Goal: Transaction & Acquisition: Purchase product/service

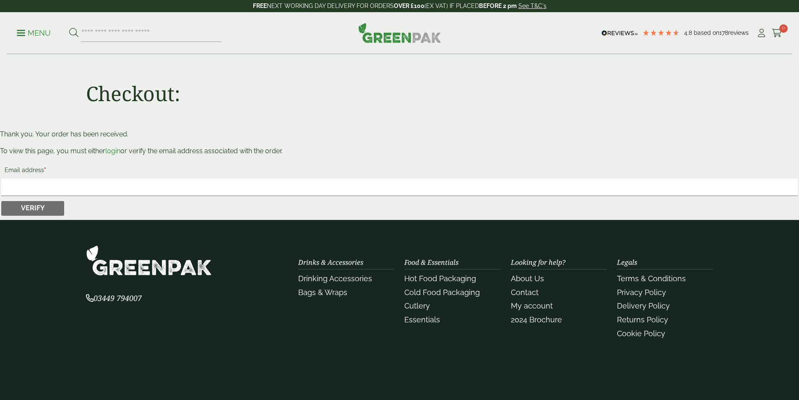
click at [55, 33] on ul "Menu" at bounding box center [119, 33] width 205 height 18
click at [51, 33] on p "Menu" at bounding box center [34, 33] width 34 height 10
click at [36, 29] on p "Menu" at bounding box center [34, 33] width 34 height 10
click at [27, 29] on p "Menu" at bounding box center [34, 33] width 34 height 10
click at [25, 35] on link "Menu" at bounding box center [34, 32] width 34 height 8
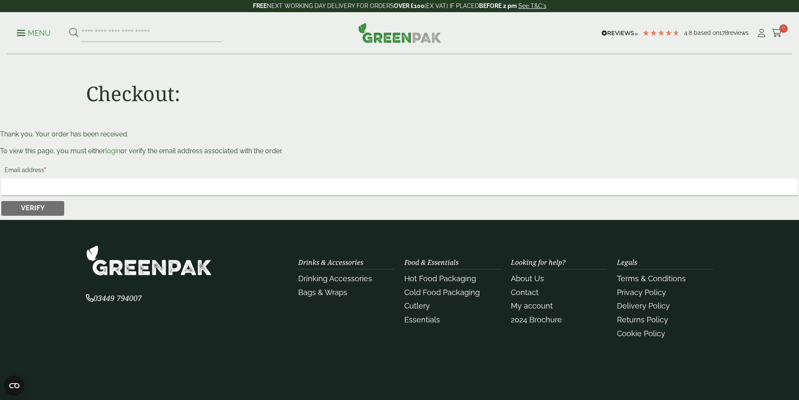
click at [24, 34] on p "Menu" at bounding box center [34, 33] width 34 height 10
click at [23, 34] on p "Menu" at bounding box center [34, 33] width 34 height 10
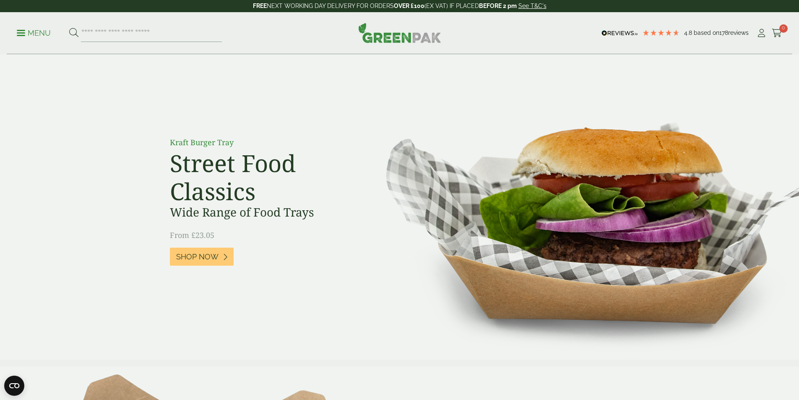
click at [29, 34] on p "Menu" at bounding box center [34, 33] width 34 height 10
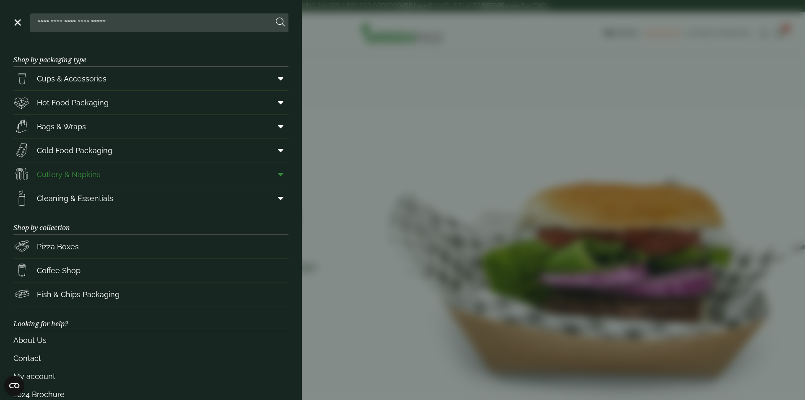
click at [83, 184] on link "Cutlery & Napkins" at bounding box center [150, 173] width 275 height 23
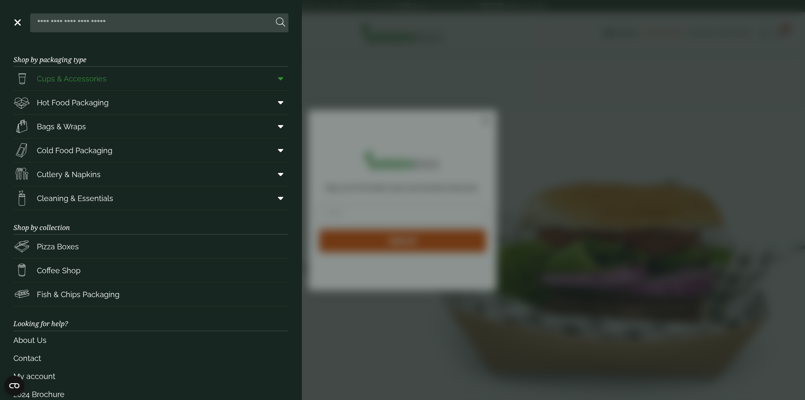
click at [81, 83] on span "Cups & Accessories" at bounding box center [72, 78] width 70 height 11
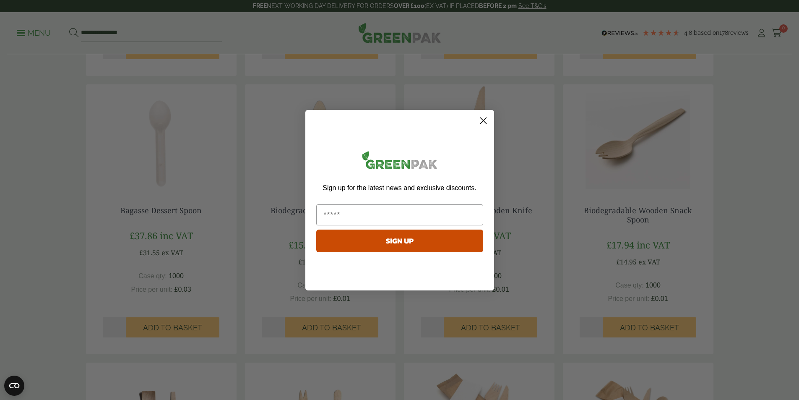
scroll to position [419, 0]
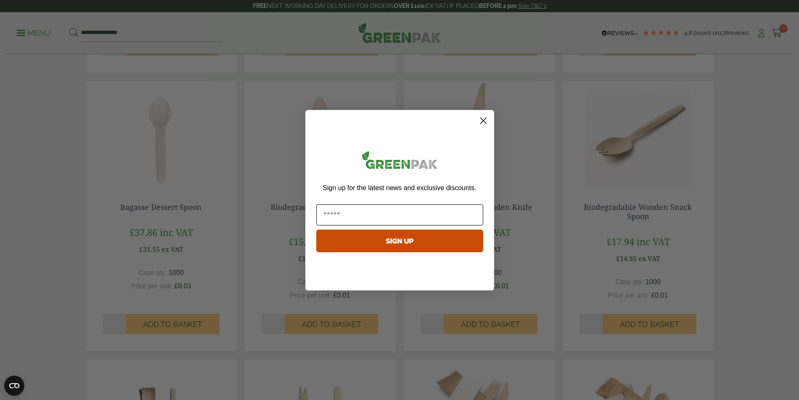
click at [376, 211] on input "Email" at bounding box center [399, 214] width 167 height 21
type input "**********"
click at [372, 240] on button "SIGN UP" at bounding box center [399, 240] width 167 height 23
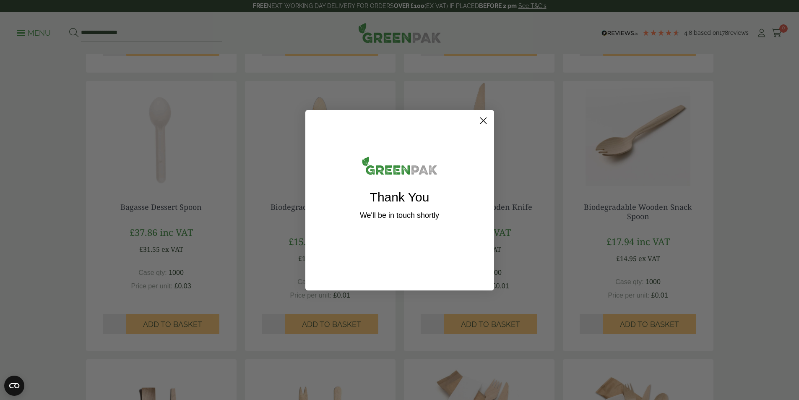
click at [481, 117] on circle "Close dialog" at bounding box center [483, 120] width 14 height 14
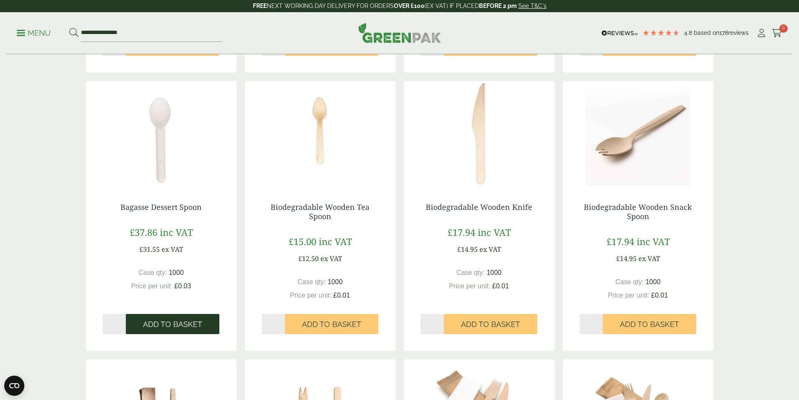
click at [172, 324] on span "Add to Basket" at bounding box center [172, 324] width 59 height 9
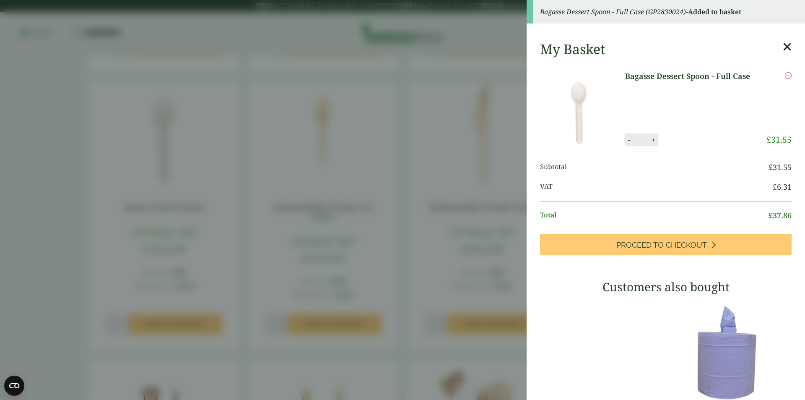
click at [627, 140] on button "-" at bounding box center [629, 139] width 7 height 7
type input "*"
click at [783, 50] on icon at bounding box center [787, 47] width 9 height 12
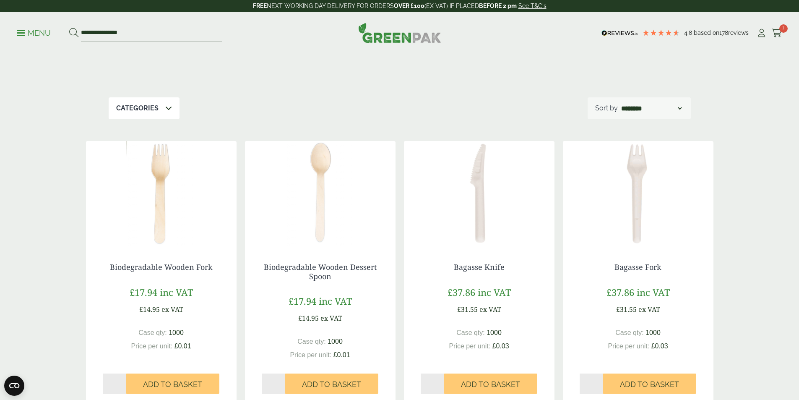
scroll to position [84, 0]
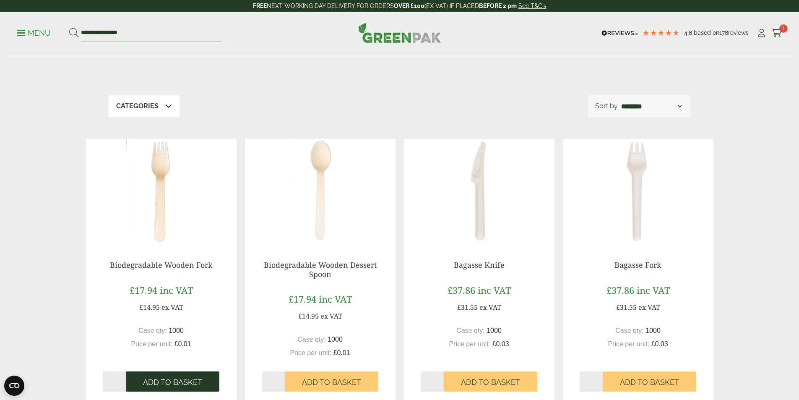
click at [161, 377] on button "Add to Basket" at bounding box center [173, 381] width 94 height 20
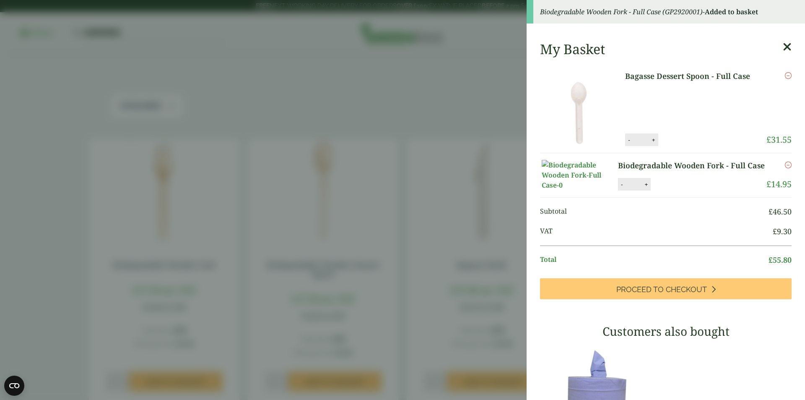
click at [785, 76] on icon "Remove this item" at bounding box center [788, 75] width 7 height 7
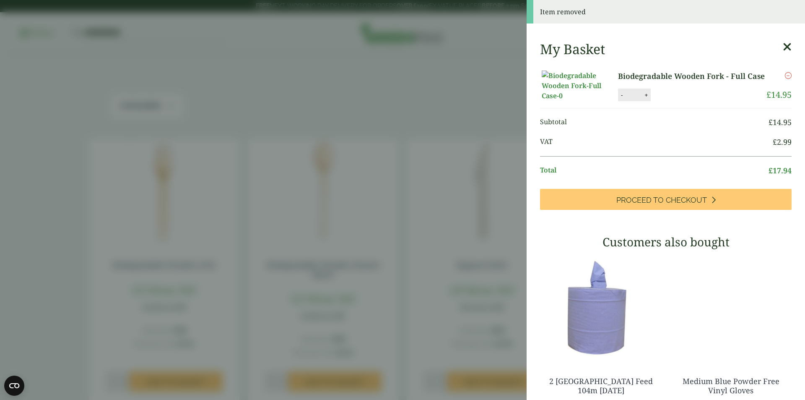
click at [783, 42] on icon at bounding box center [787, 47] width 9 height 12
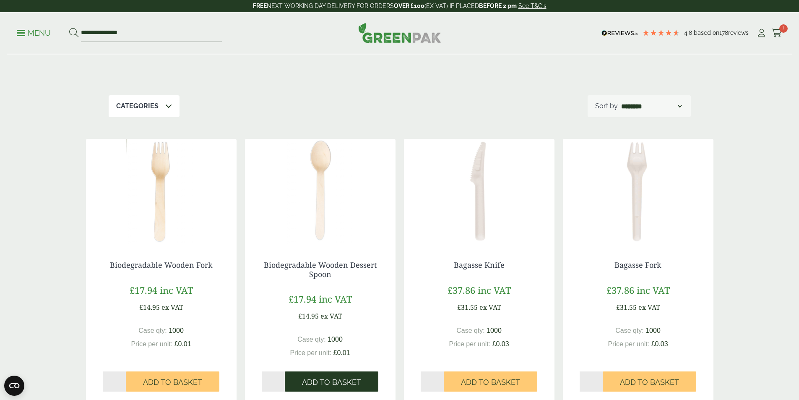
click at [329, 378] on span "Add to Basket" at bounding box center [331, 382] width 59 height 9
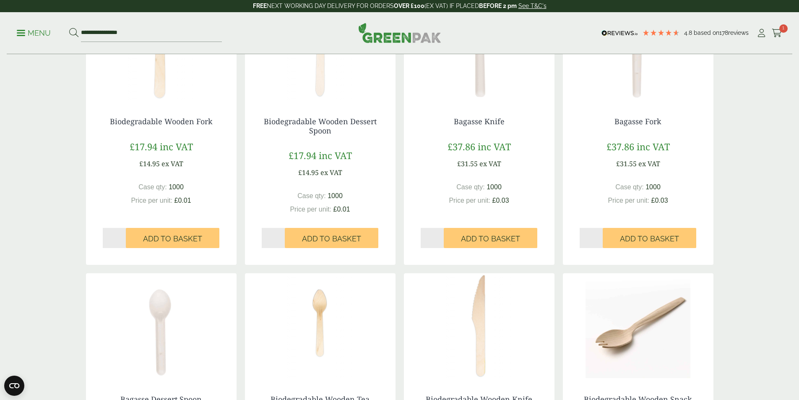
scroll to position [252, 0]
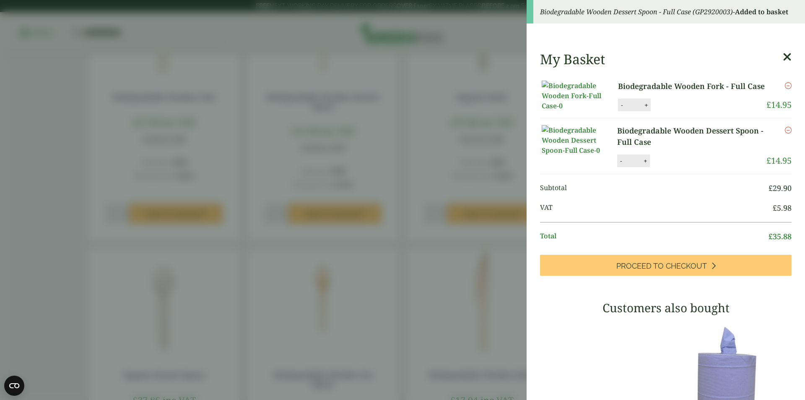
click at [783, 55] on icon at bounding box center [787, 57] width 9 height 12
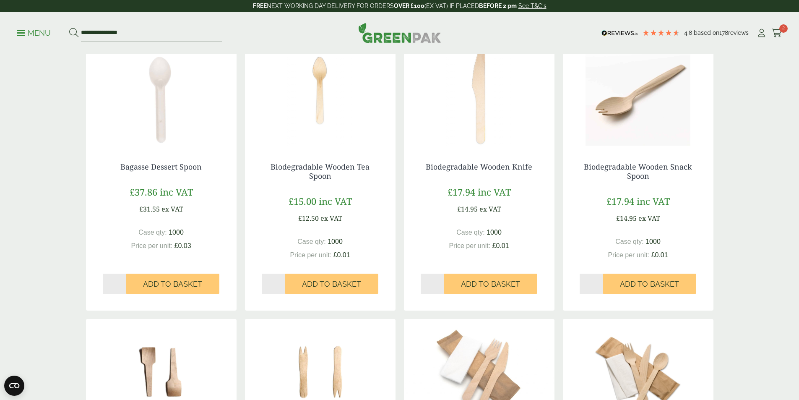
scroll to position [461, 0]
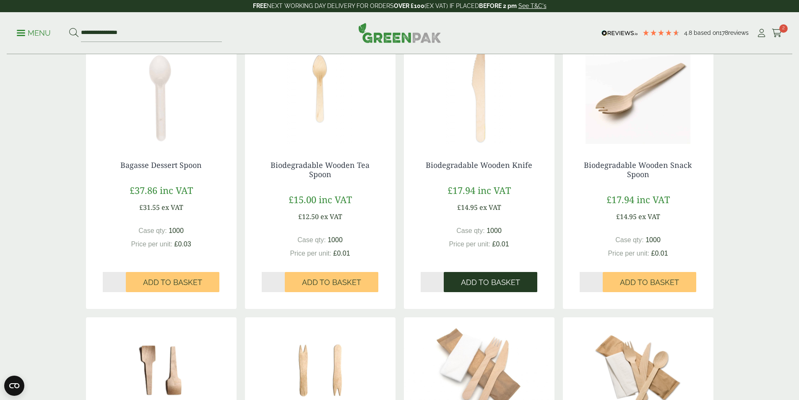
click at [483, 283] on span "Add to Basket" at bounding box center [490, 282] width 59 height 9
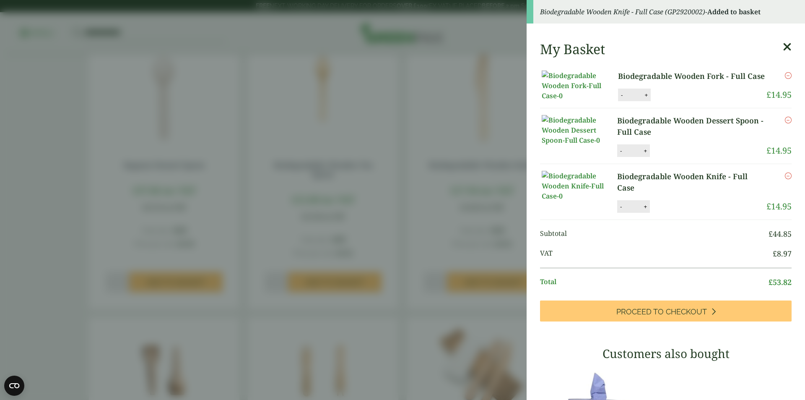
drag, startPoint x: 775, startPoint y: 44, endPoint x: 767, endPoint y: 51, distance: 10.2
click at [783, 44] on icon at bounding box center [787, 47] width 9 height 12
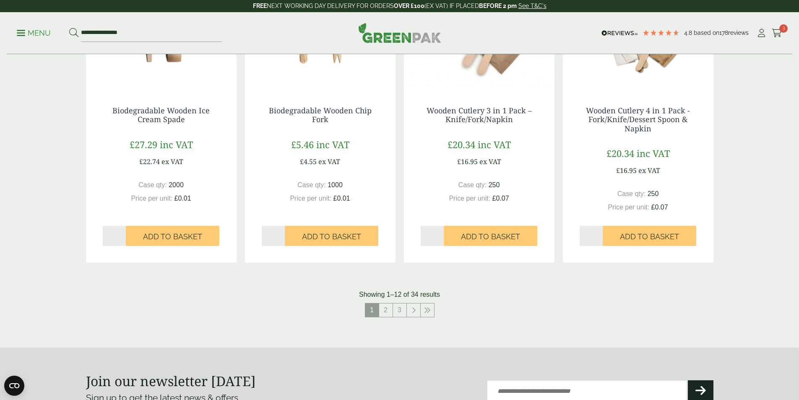
scroll to position [797, 0]
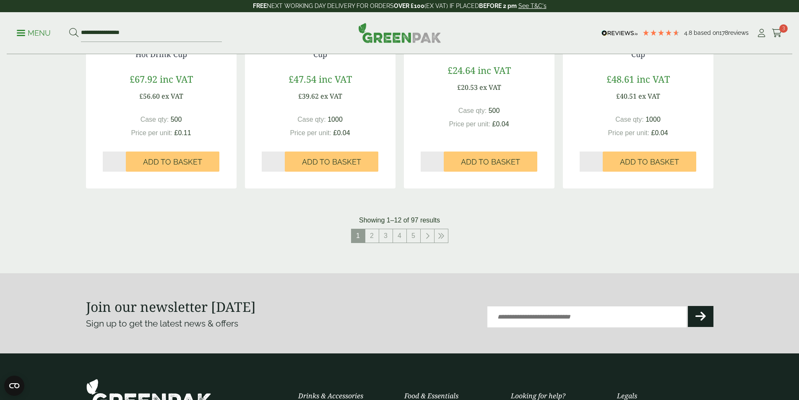
scroll to position [839, 0]
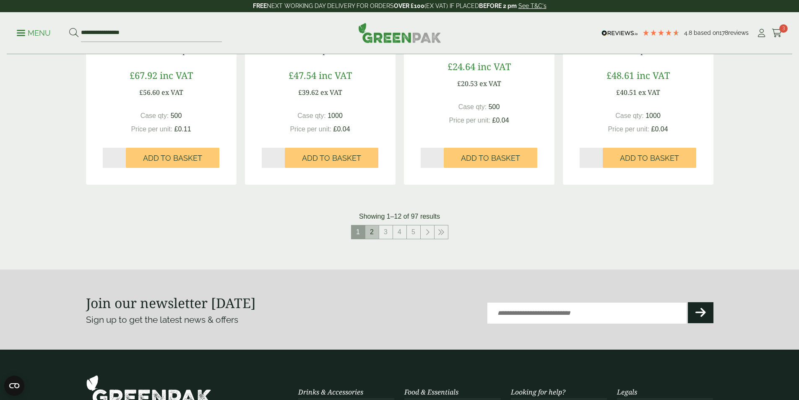
click at [371, 229] on link "2" at bounding box center [371, 231] width 13 height 13
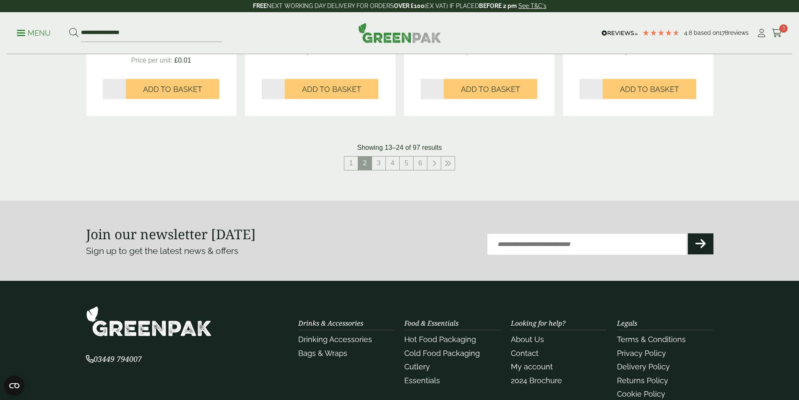
scroll to position [923, 0]
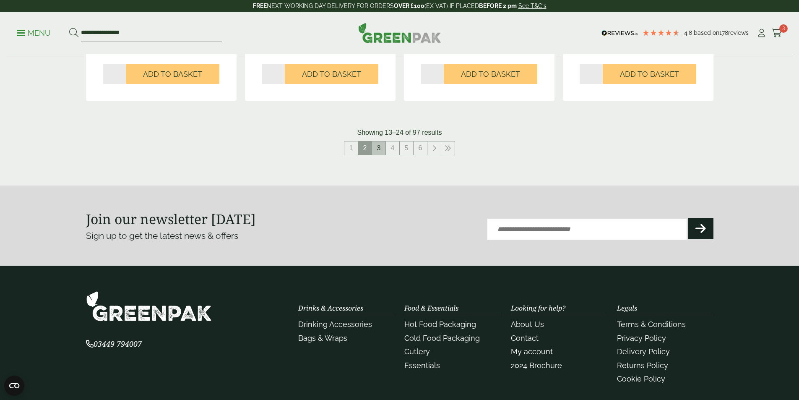
click at [376, 148] on link "3" at bounding box center [378, 147] width 13 height 13
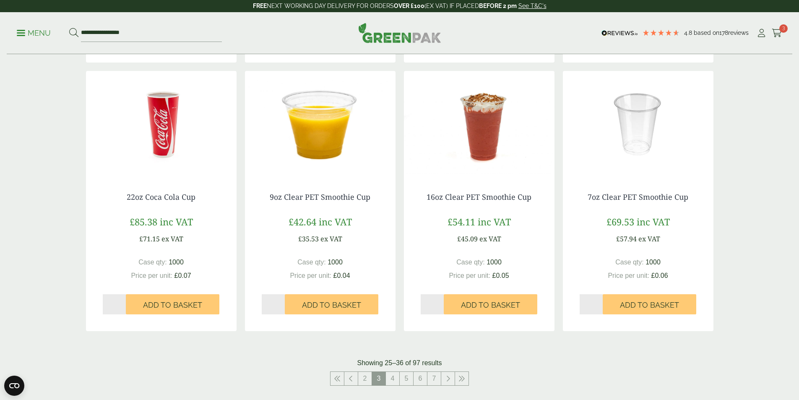
scroll to position [671, 0]
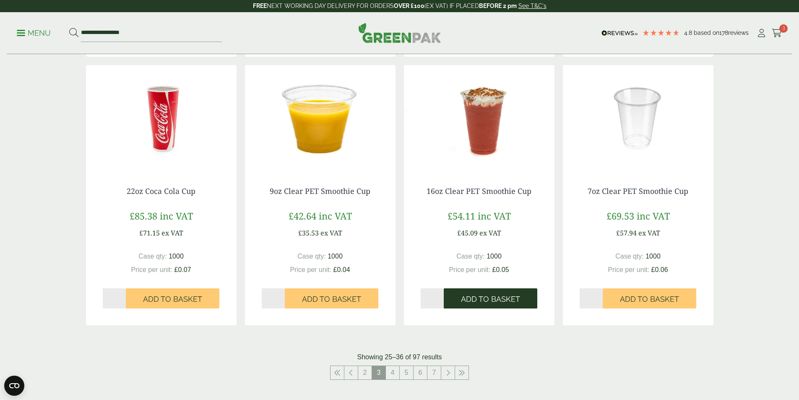
click at [493, 299] on span "Add to Basket" at bounding box center [490, 298] width 59 height 9
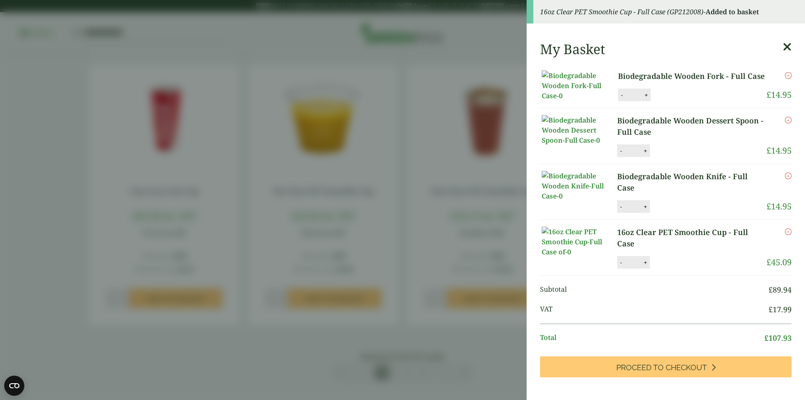
click at [783, 45] on icon at bounding box center [787, 47] width 9 height 12
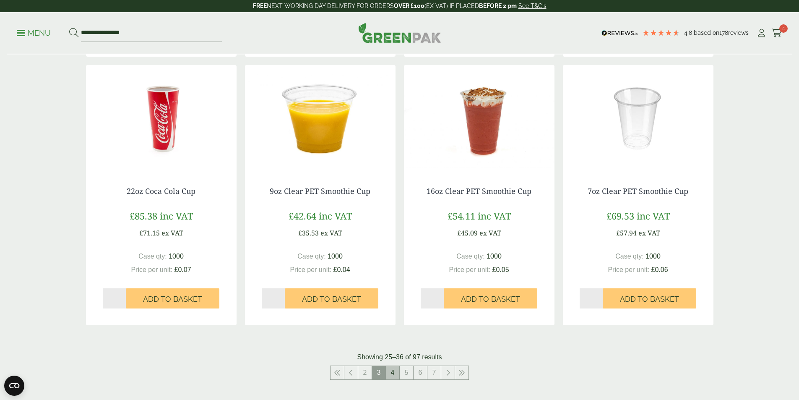
click at [394, 373] on link "4" at bounding box center [392, 372] width 13 height 13
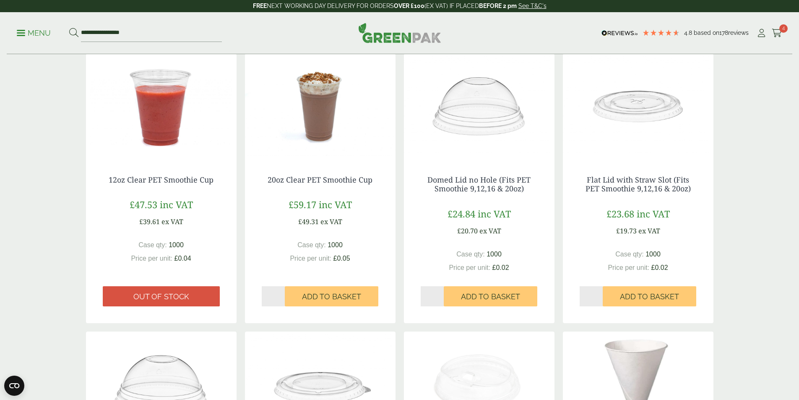
scroll to position [126, 0]
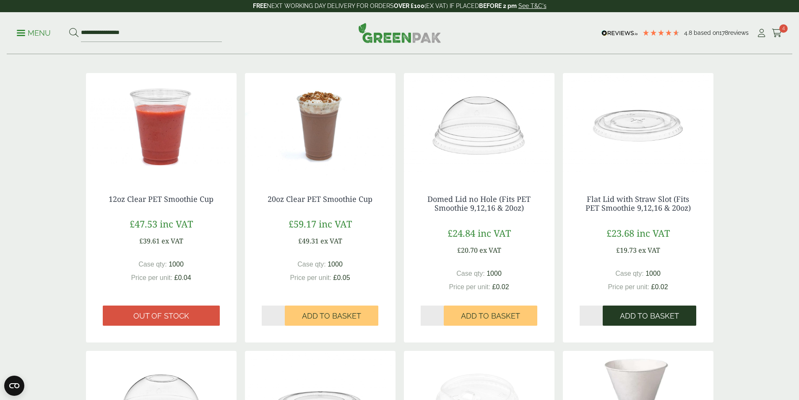
click at [649, 320] on span "Add to Basket" at bounding box center [649, 315] width 59 height 9
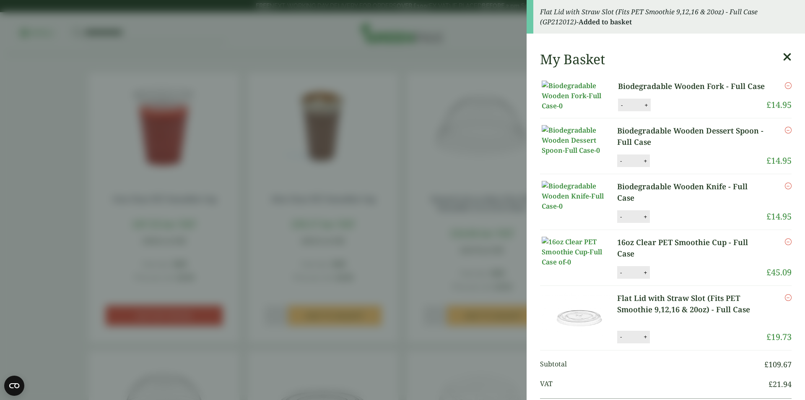
click at [783, 60] on icon at bounding box center [787, 57] width 9 height 12
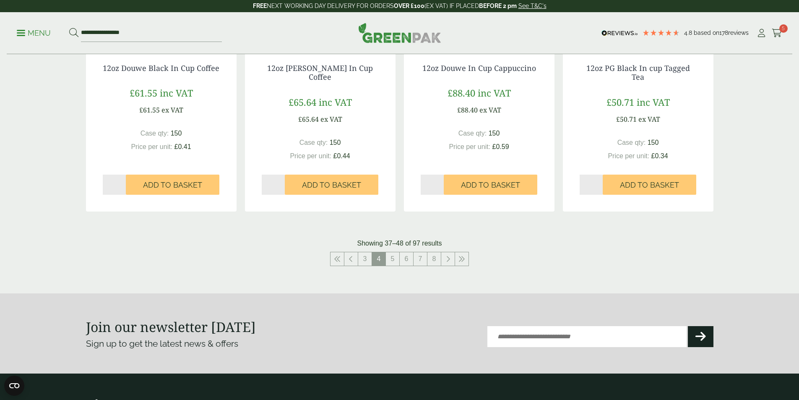
scroll to position [839, 0]
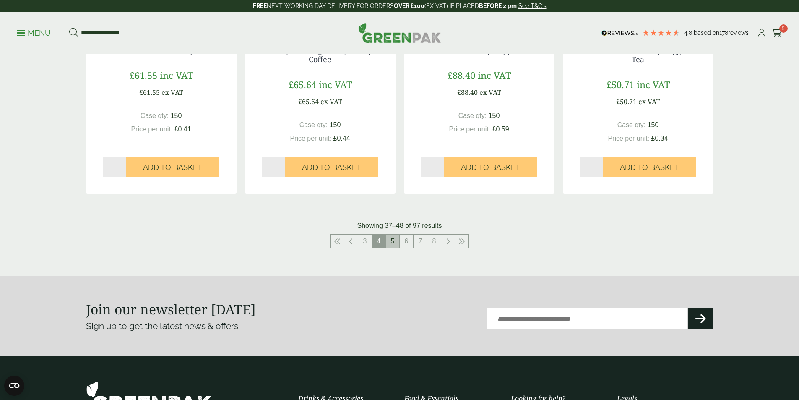
click at [386, 242] on link "5" at bounding box center [392, 240] width 13 height 13
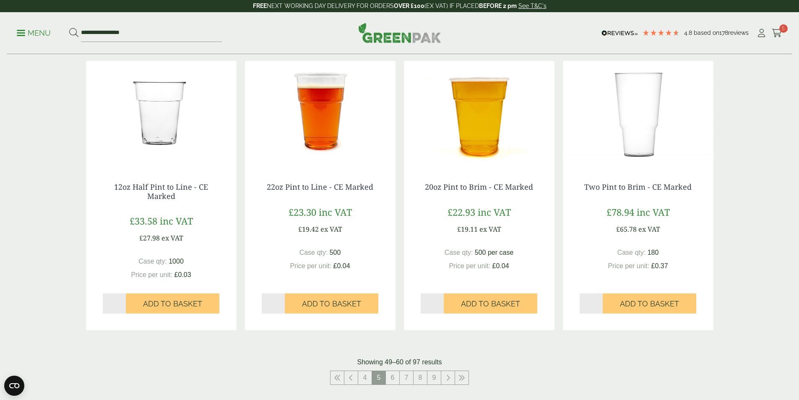
scroll to position [713, 0]
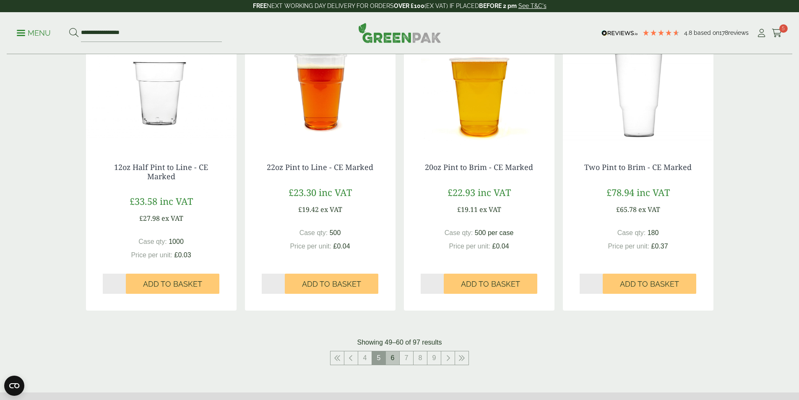
click at [391, 355] on link "6" at bounding box center [392, 357] width 13 height 13
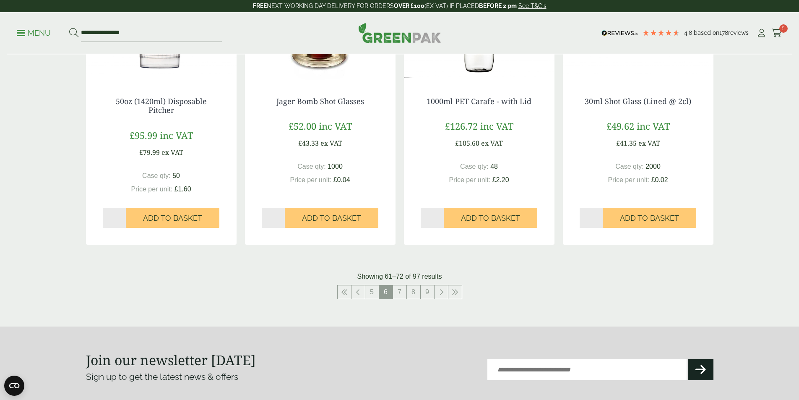
scroll to position [797, 0]
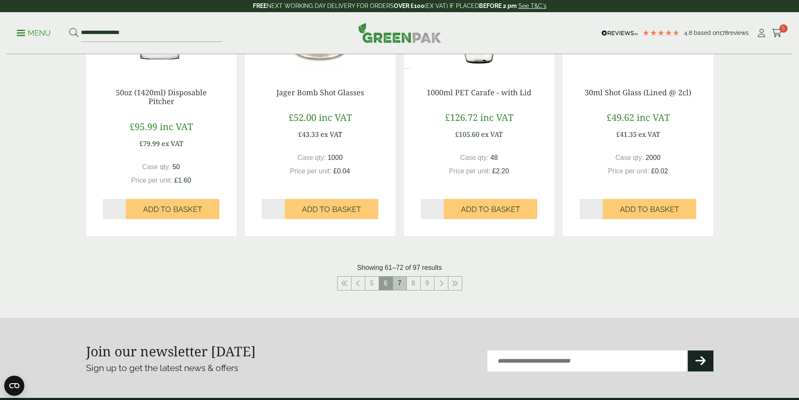
click at [401, 284] on link "7" at bounding box center [399, 282] width 13 height 13
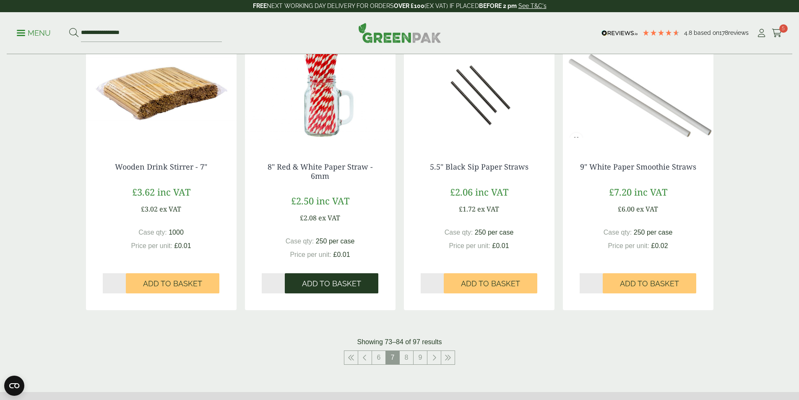
scroll to position [755, 0]
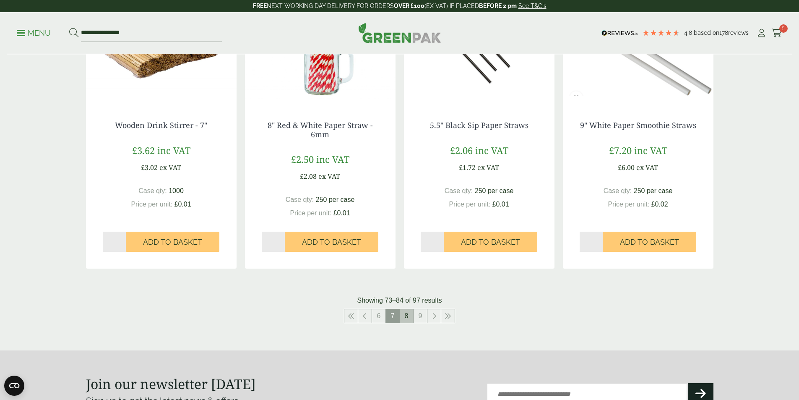
click at [410, 318] on link "8" at bounding box center [406, 315] width 13 height 13
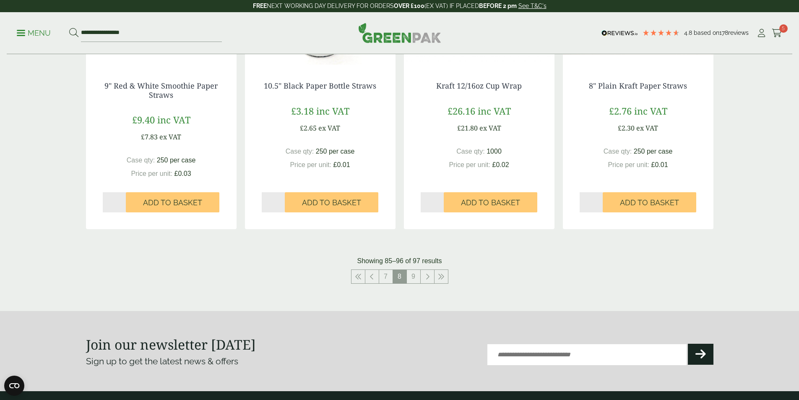
scroll to position [797, 0]
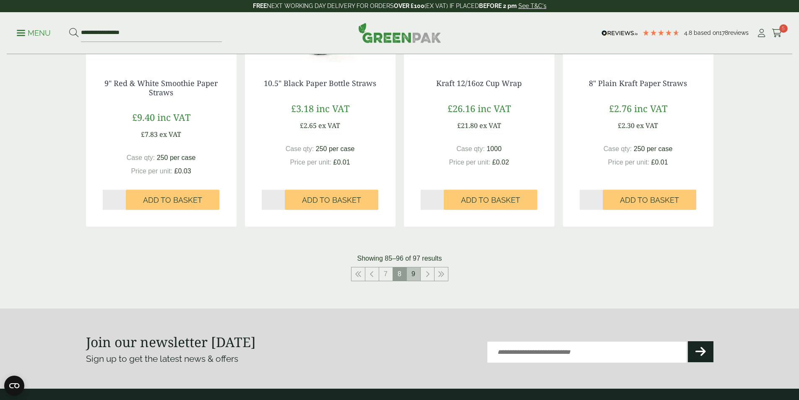
click at [410, 273] on link "9" at bounding box center [413, 273] width 13 height 13
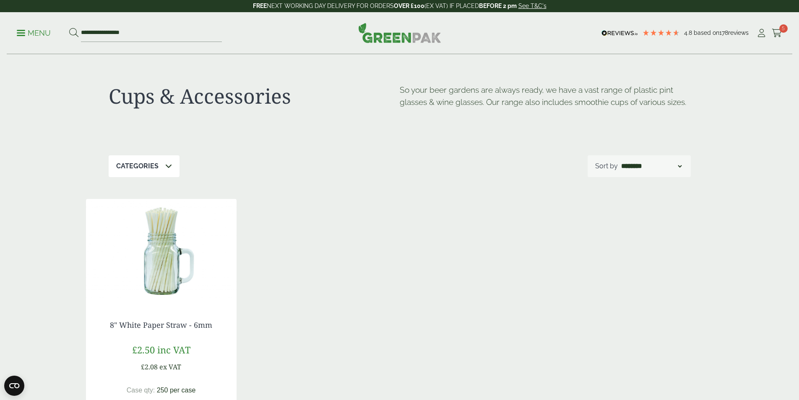
click at [23, 34] on p "Menu" at bounding box center [34, 33] width 34 height 10
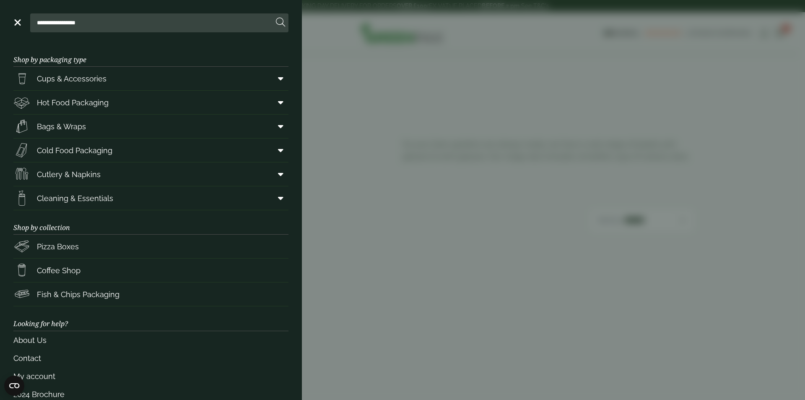
click at [586, 218] on aside "**********" at bounding box center [402, 200] width 805 height 400
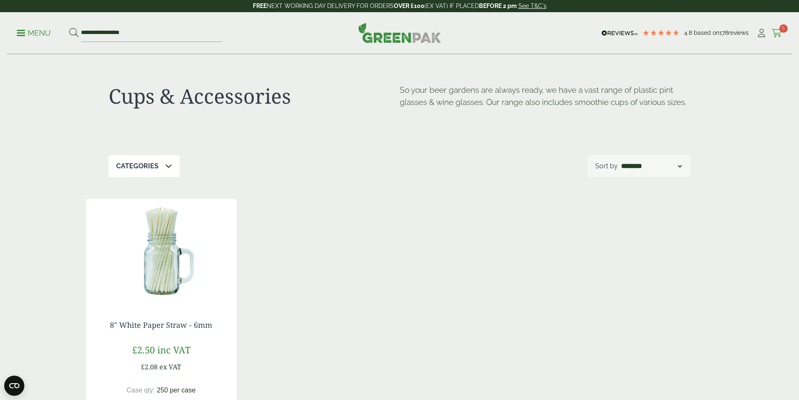
click at [776, 33] on icon at bounding box center [777, 33] width 10 height 8
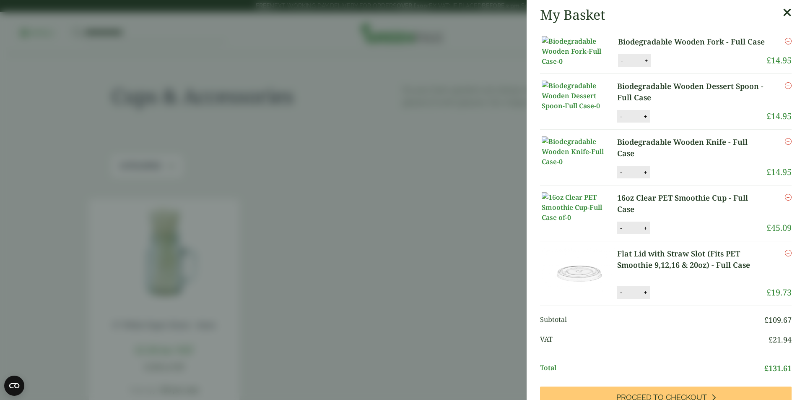
click at [783, 10] on icon at bounding box center [787, 13] width 9 height 12
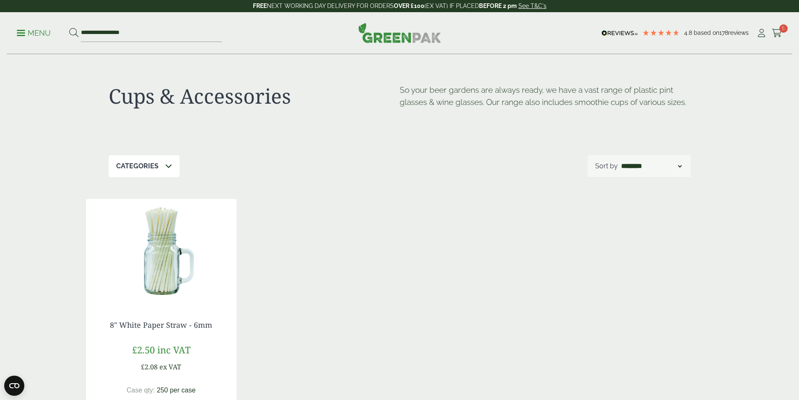
click at [25, 32] on span at bounding box center [21, 32] width 8 height 1
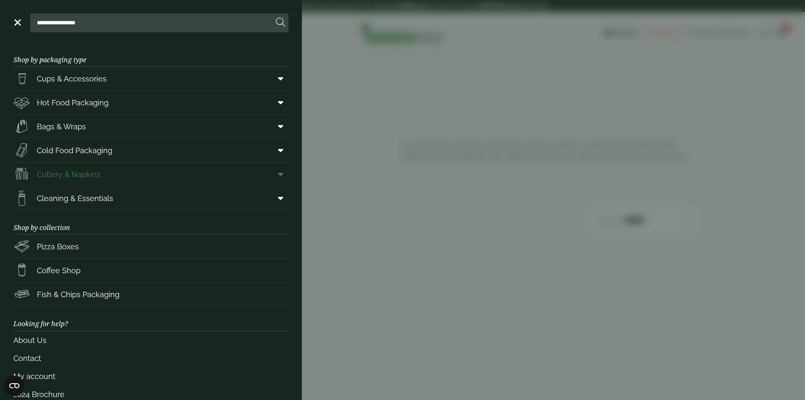
click at [41, 169] on span "Cutlery & Napkins" at bounding box center [69, 174] width 64 height 11
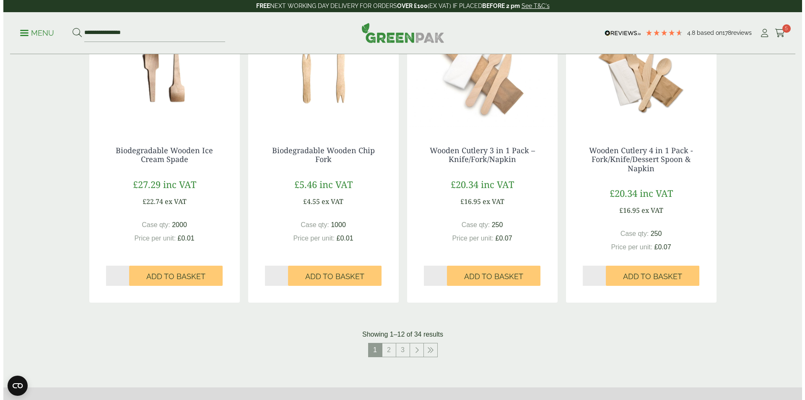
scroll to position [755, 0]
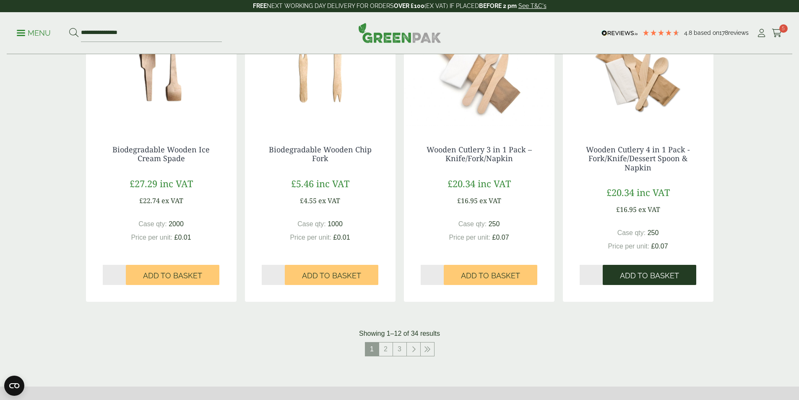
click at [644, 279] on span "Add to Basket" at bounding box center [649, 275] width 59 height 9
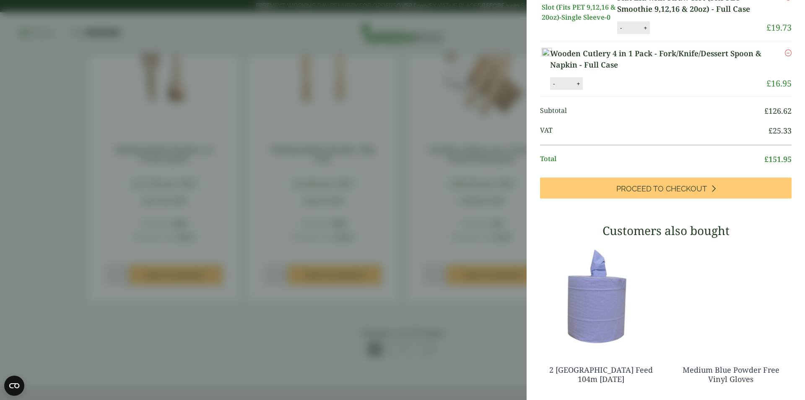
scroll to position [419, 0]
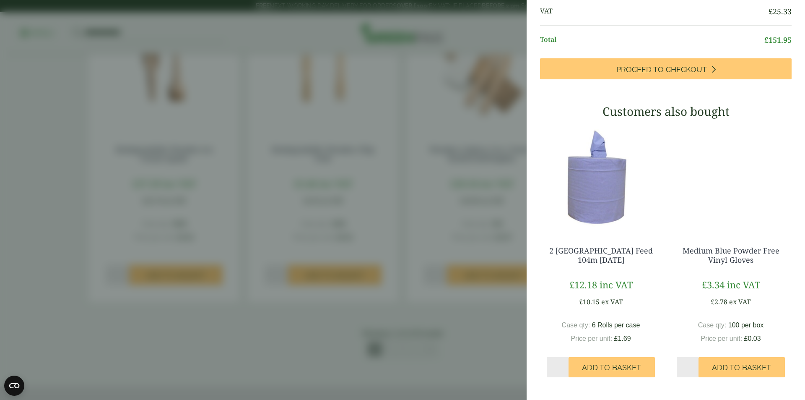
type input "*"
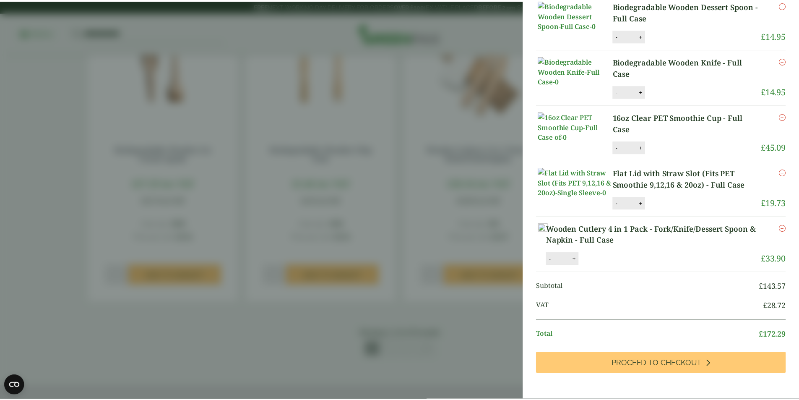
scroll to position [0, 0]
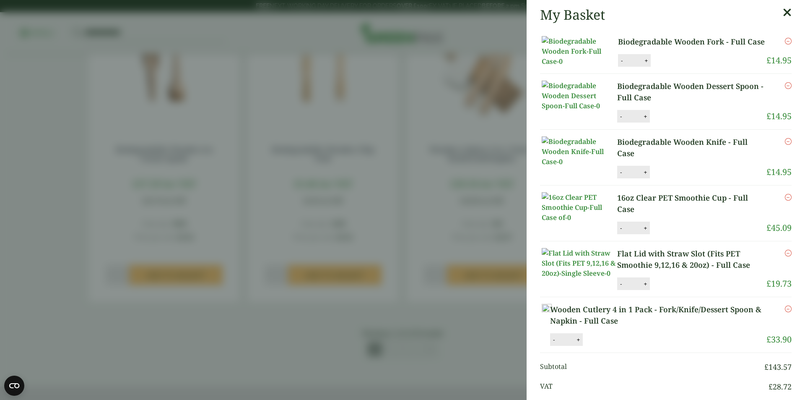
click at [783, 9] on icon at bounding box center [787, 13] width 9 height 12
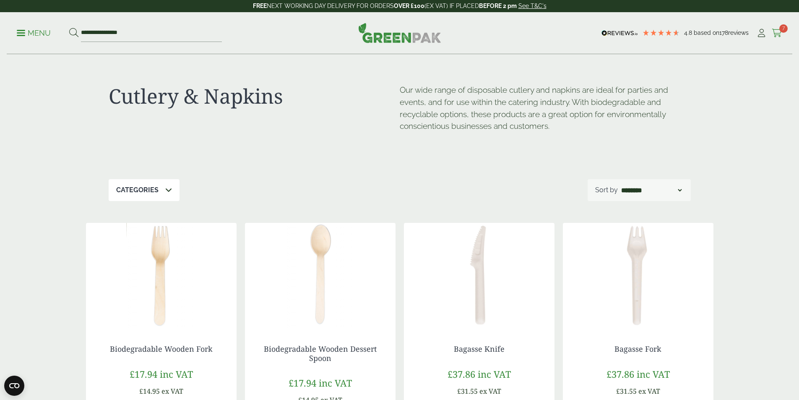
click at [775, 27] on link "Cart 7" at bounding box center [777, 33] width 10 height 13
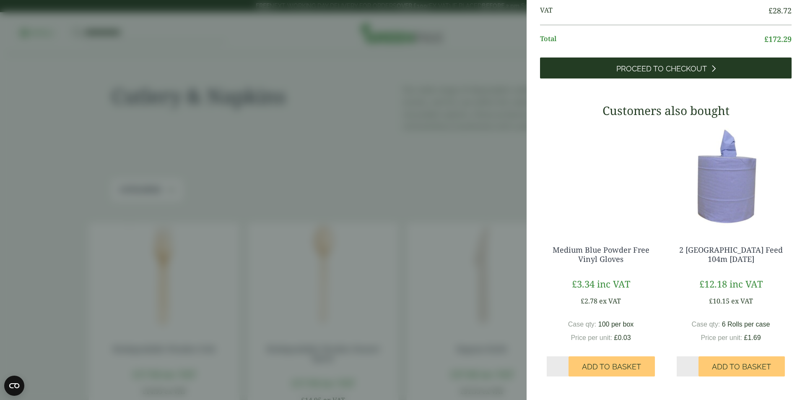
click at [663, 74] on link "Proceed to Checkout" at bounding box center [666, 67] width 252 height 21
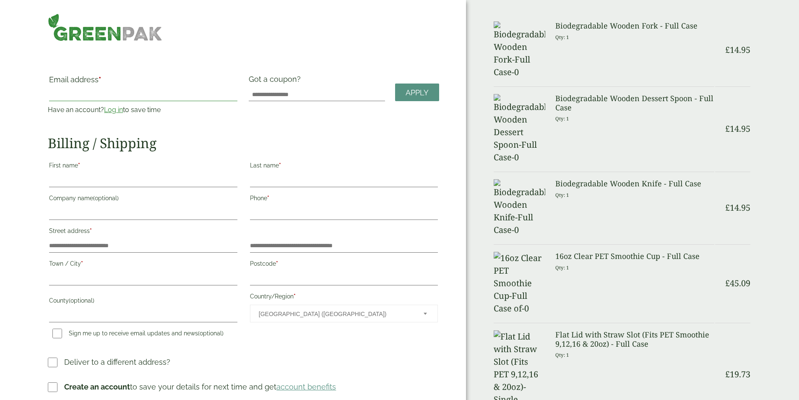
click at [128, 91] on input "Email address *" at bounding box center [143, 94] width 188 height 13
type input "**********"
click at [184, 174] on input "First name *" at bounding box center [143, 180] width 188 height 13
type input "*****"
click at [300, 174] on input "Last name *" at bounding box center [344, 180] width 188 height 13
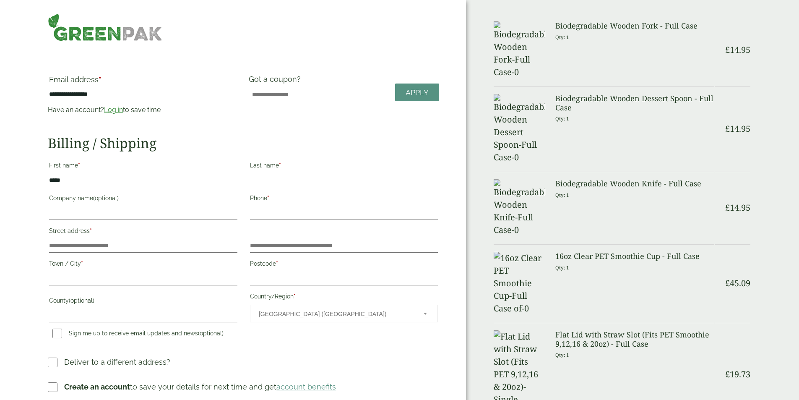
type input "*****"
click at [157, 211] on input "Company name (optional)" at bounding box center [143, 212] width 188 height 13
click at [292, 206] on input "Phone *" at bounding box center [344, 212] width 188 height 13
type input "**********"
click at [150, 241] on input "Street address *" at bounding box center [143, 245] width 188 height 13
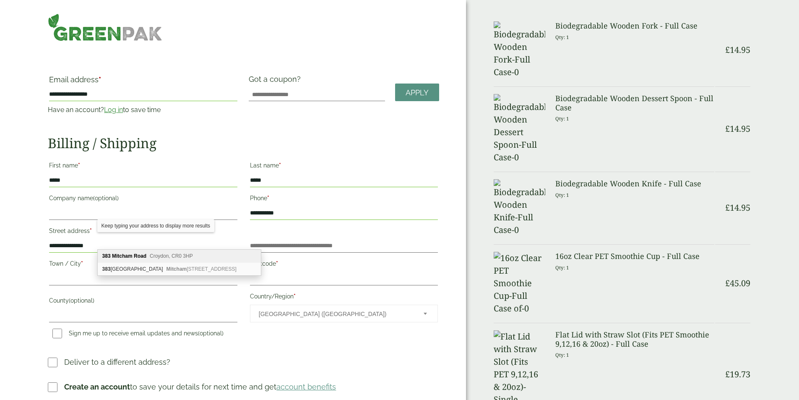
click at [155, 256] on span "Croydon, CR0 3HP" at bounding box center [171, 256] width 43 height 6
type input "**********"
type input "*******"
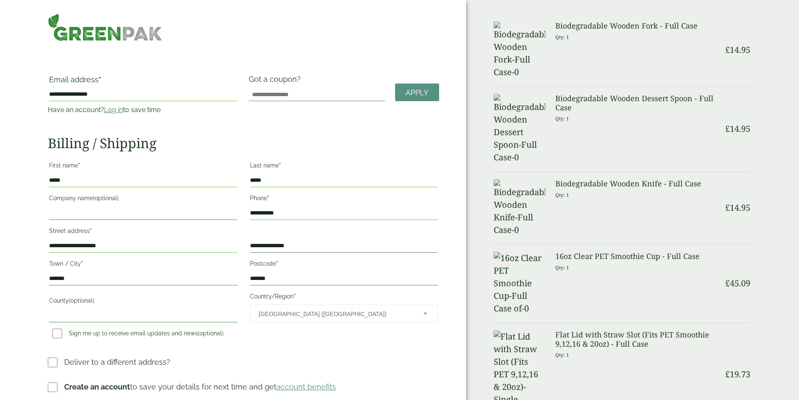
click at [151, 309] on input "County (optional)" at bounding box center [143, 315] width 188 height 13
type input "******"
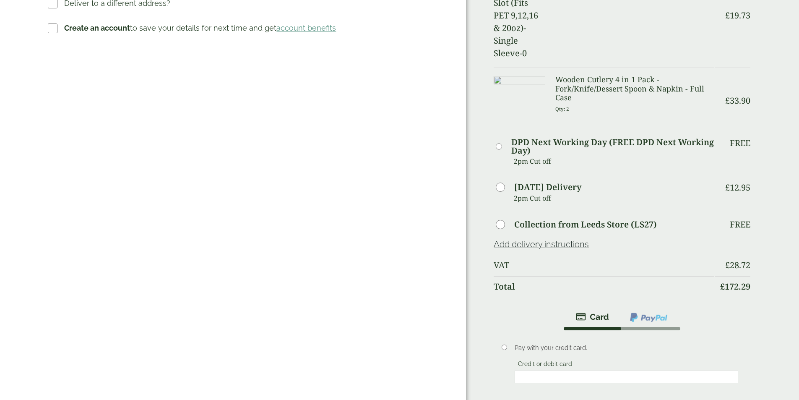
scroll to position [419, 0]
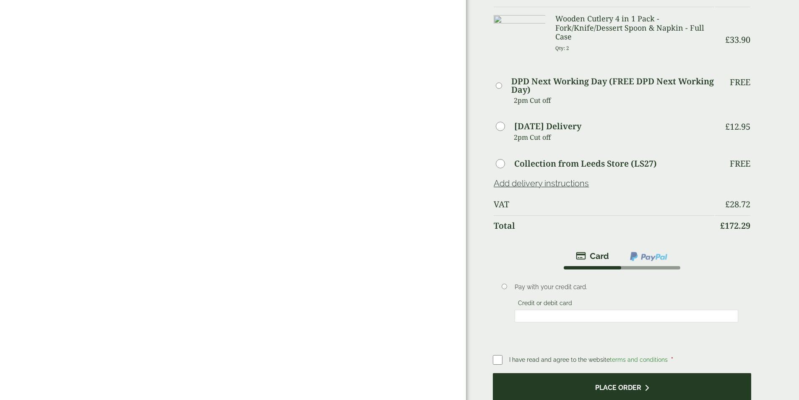
click at [576, 373] on button "Place order" at bounding box center [622, 386] width 258 height 27
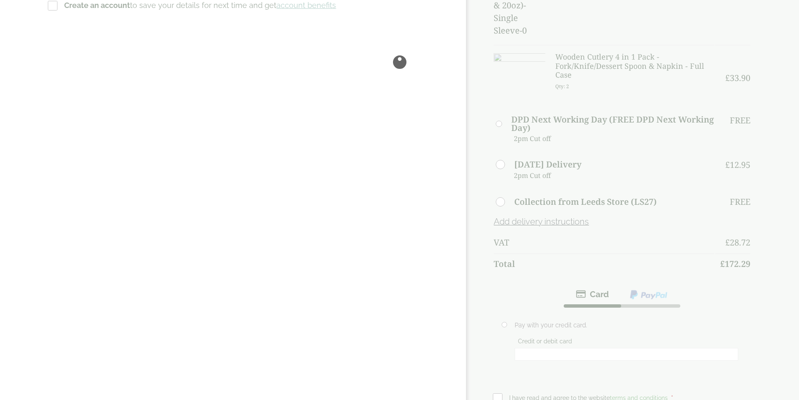
scroll to position [0, 0]
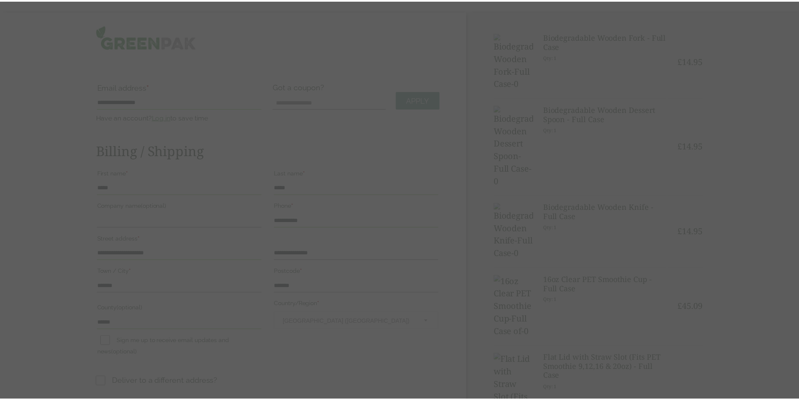
scroll to position [42, 0]
